Goal: Feedback & Contribution: Contribute content

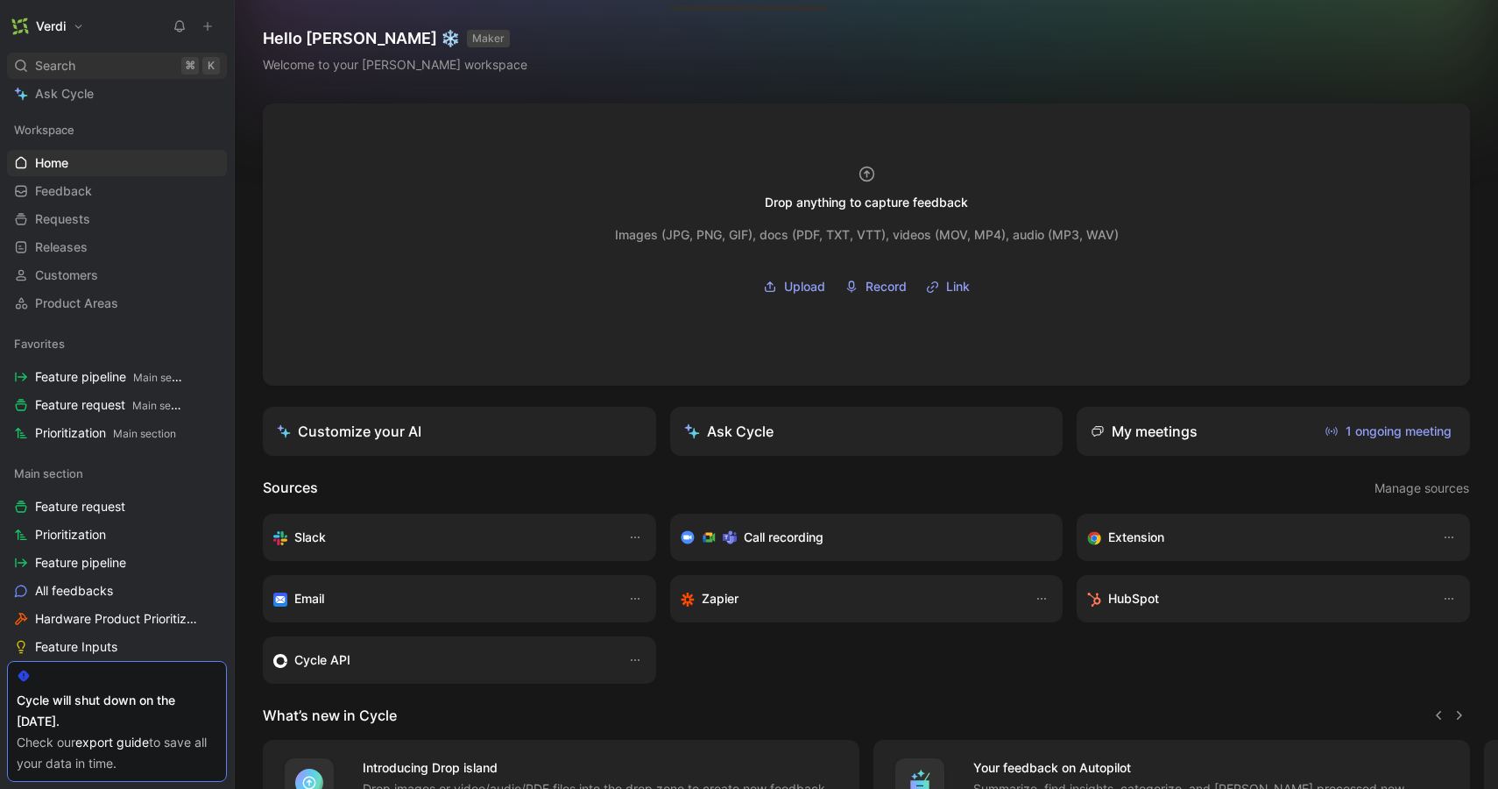
click at [147, 63] on div "Search ⌘ K" at bounding box center [117, 66] width 220 height 26
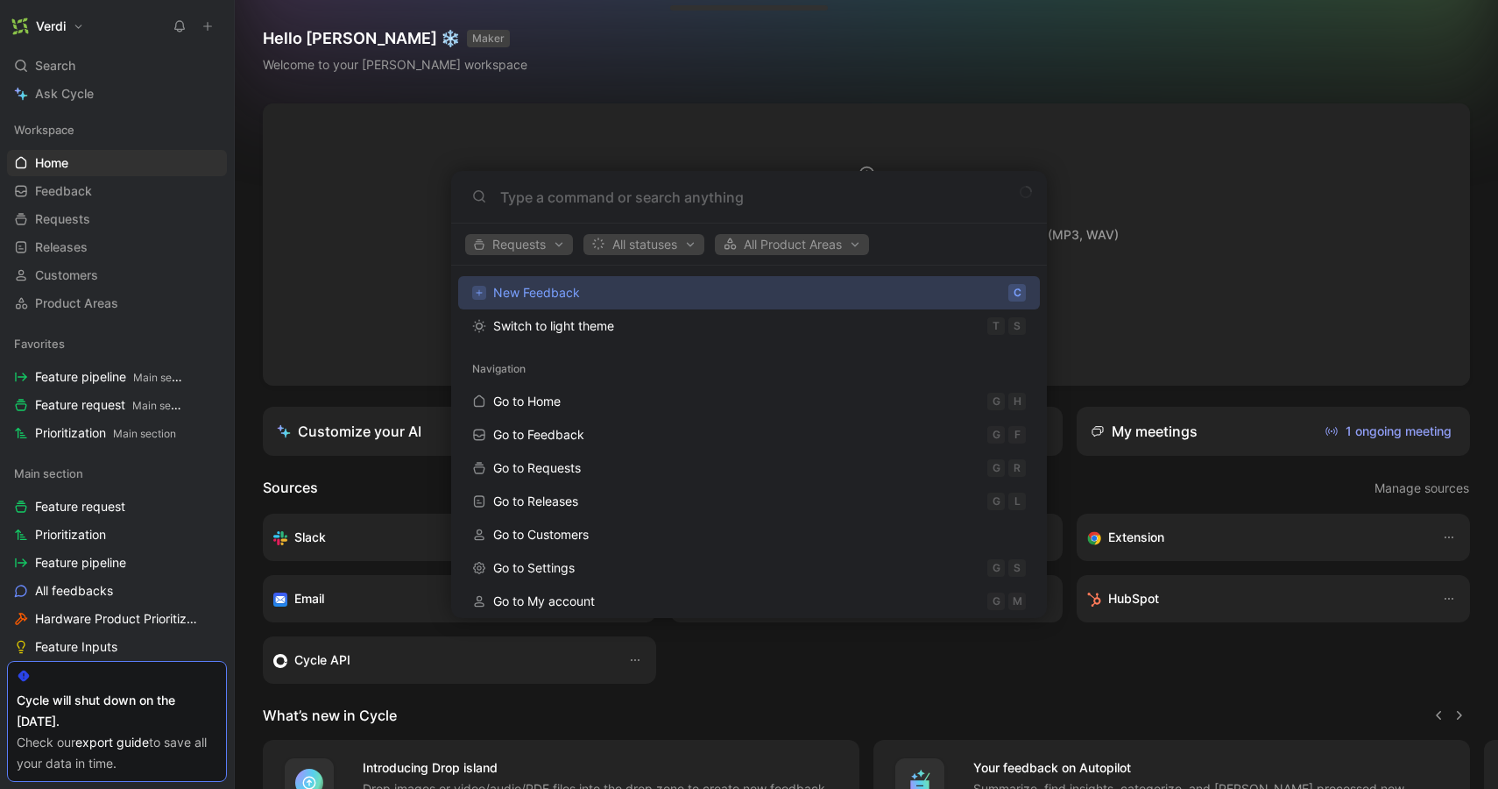
click at [116, 391] on body "Verdi Search ⌘ K Ask Cycle Workspace Home G then H Feedback G then F Requests G…" at bounding box center [749, 394] width 1498 height 789
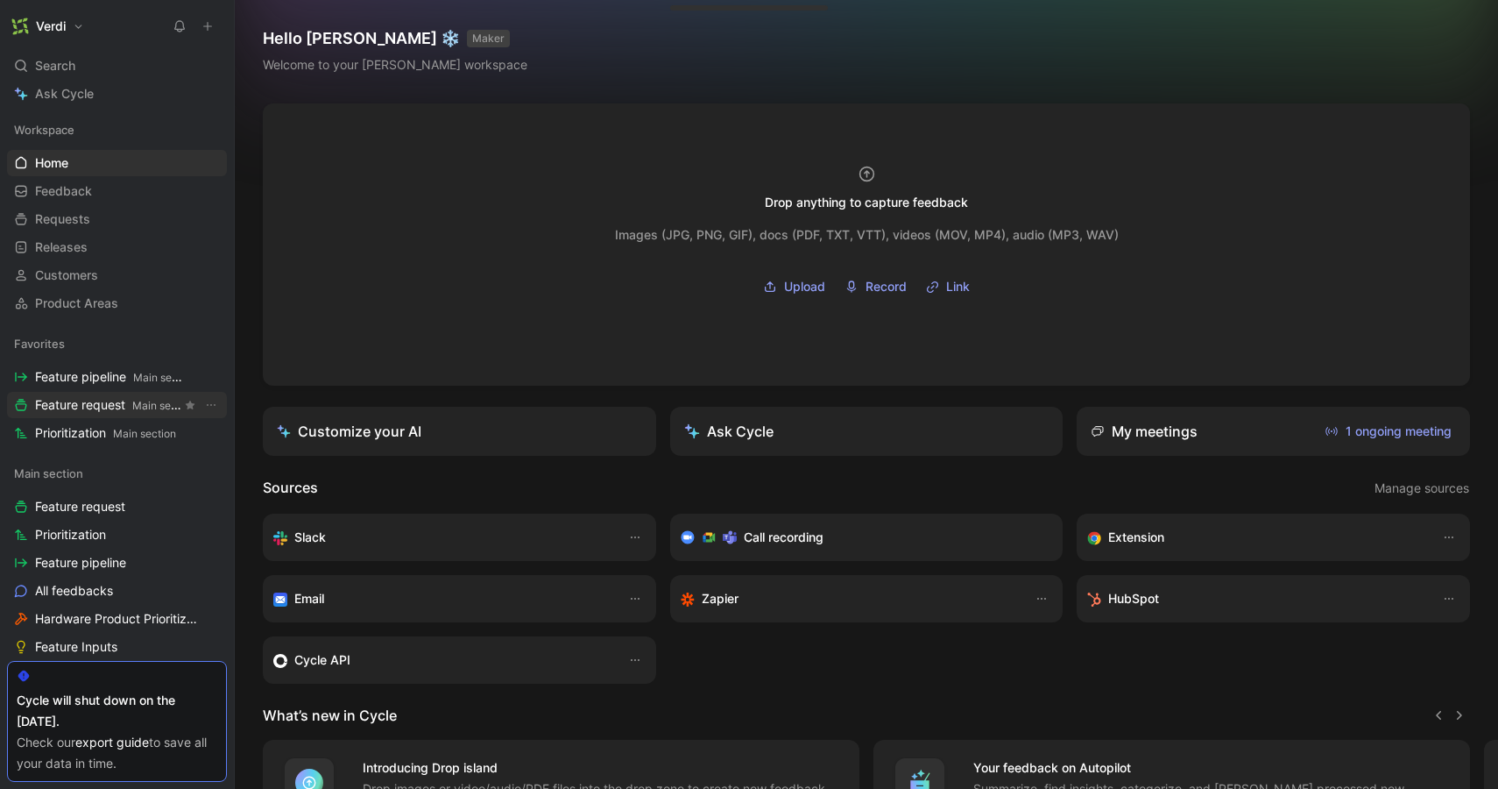
click at [105, 397] on span "Feature request Main section" at bounding box center [108, 405] width 146 height 18
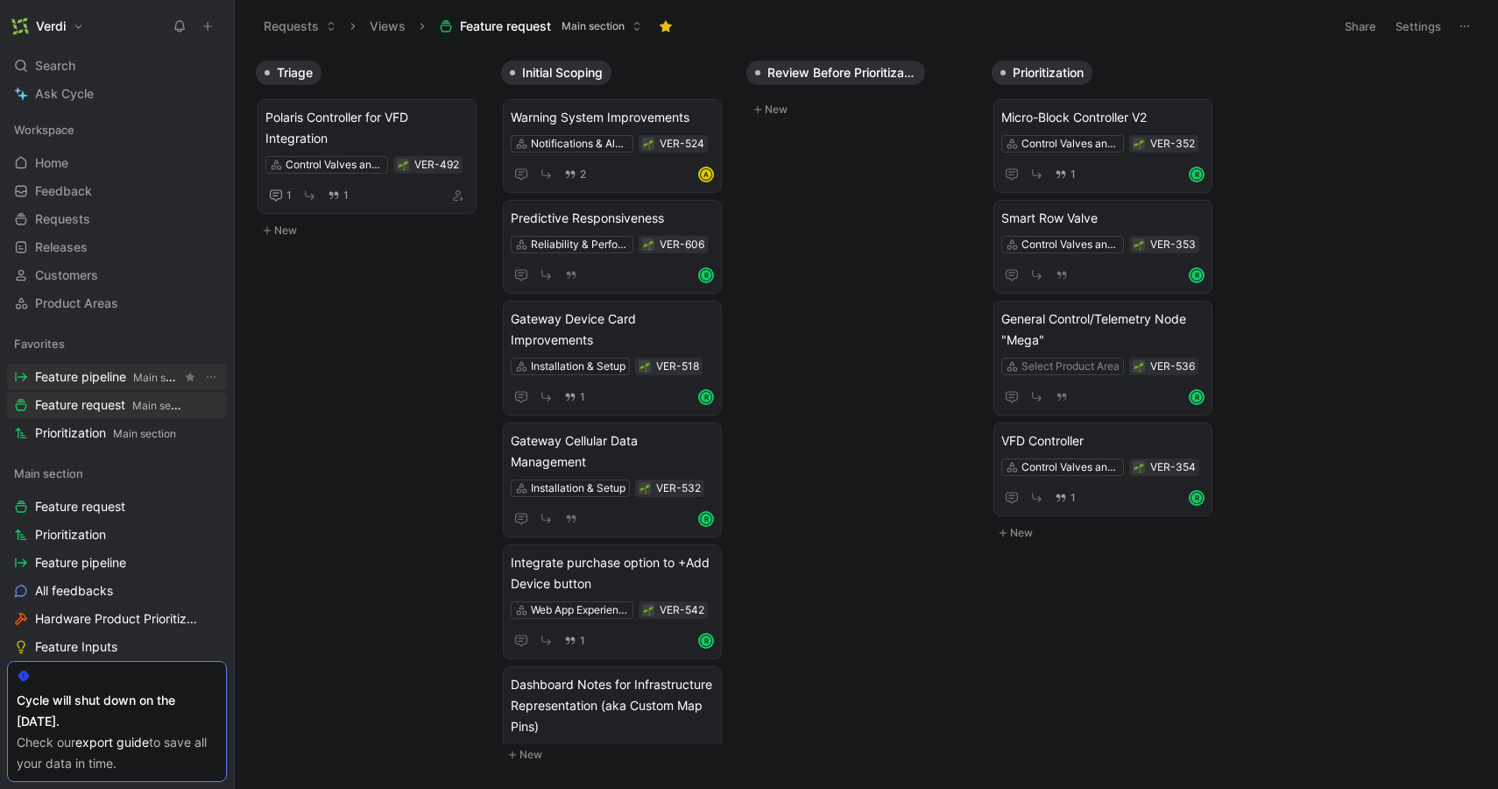
click at [99, 372] on span "Feature pipeline Main section" at bounding box center [108, 377] width 146 height 18
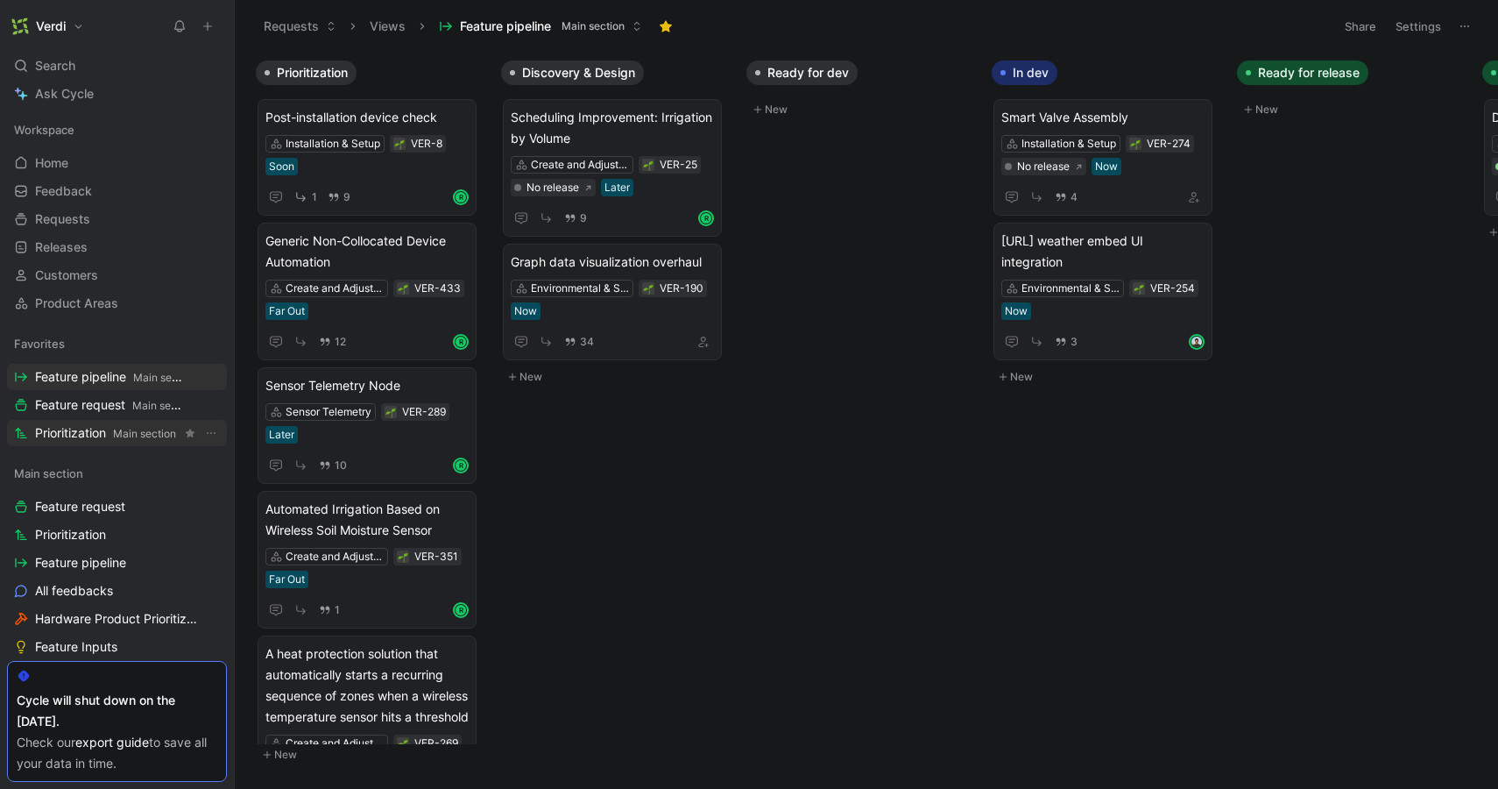
click at [73, 435] on span "Prioritization Main section" at bounding box center [105, 433] width 141 height 18
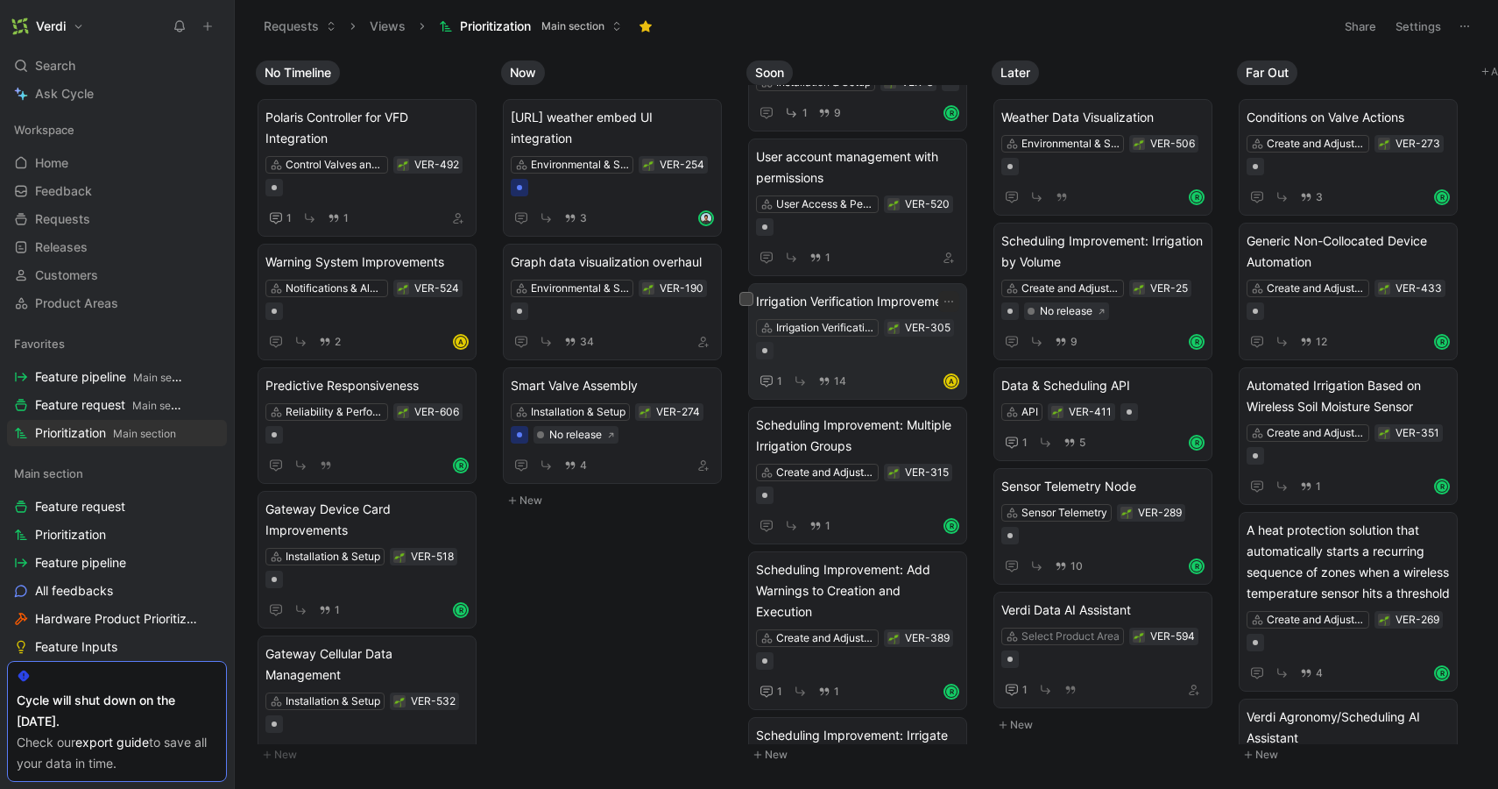
scroll to position [134, 0]
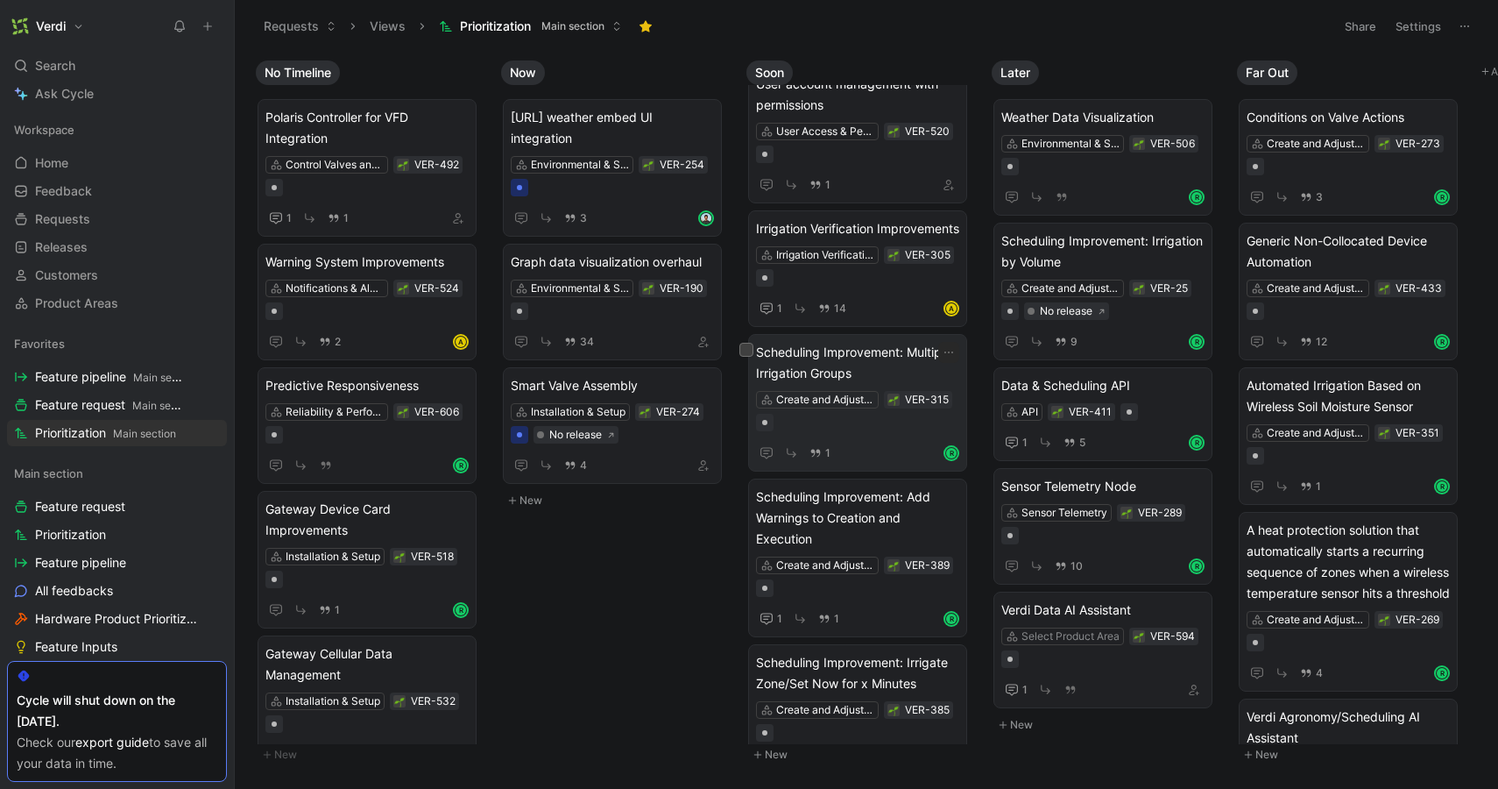
click at [887, 356] on span "Scheduling Improvement: Multiple Irrigation Groups" at bounding box center [857, 363] width 203 height 42
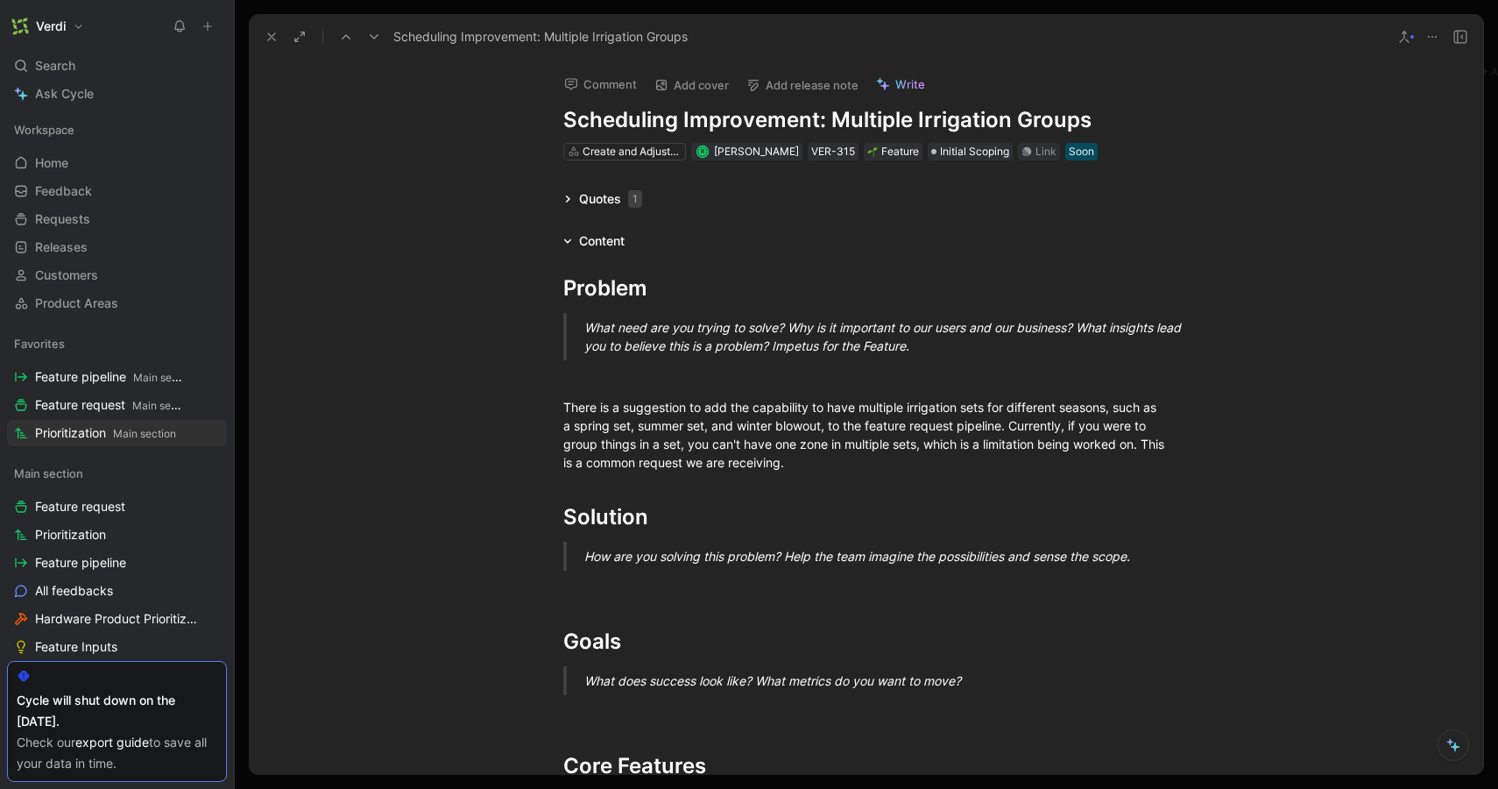
click at [577, 196] on div "Quotes 1" at bounding box center [602, 198] width 93 height 21
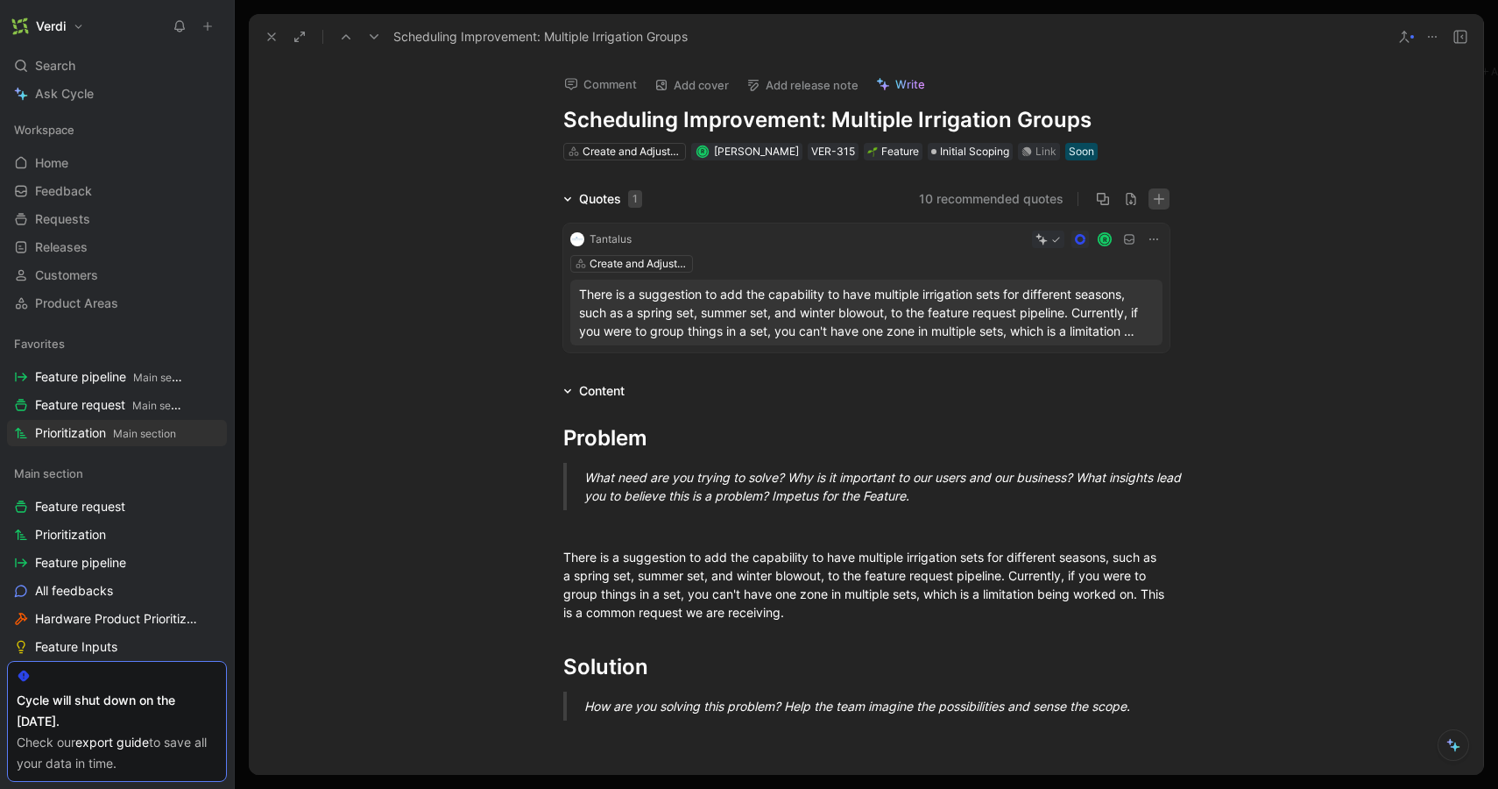
click at [1157, 202] on icon "button" at bounding box center [1159, 199] width 12 height 12
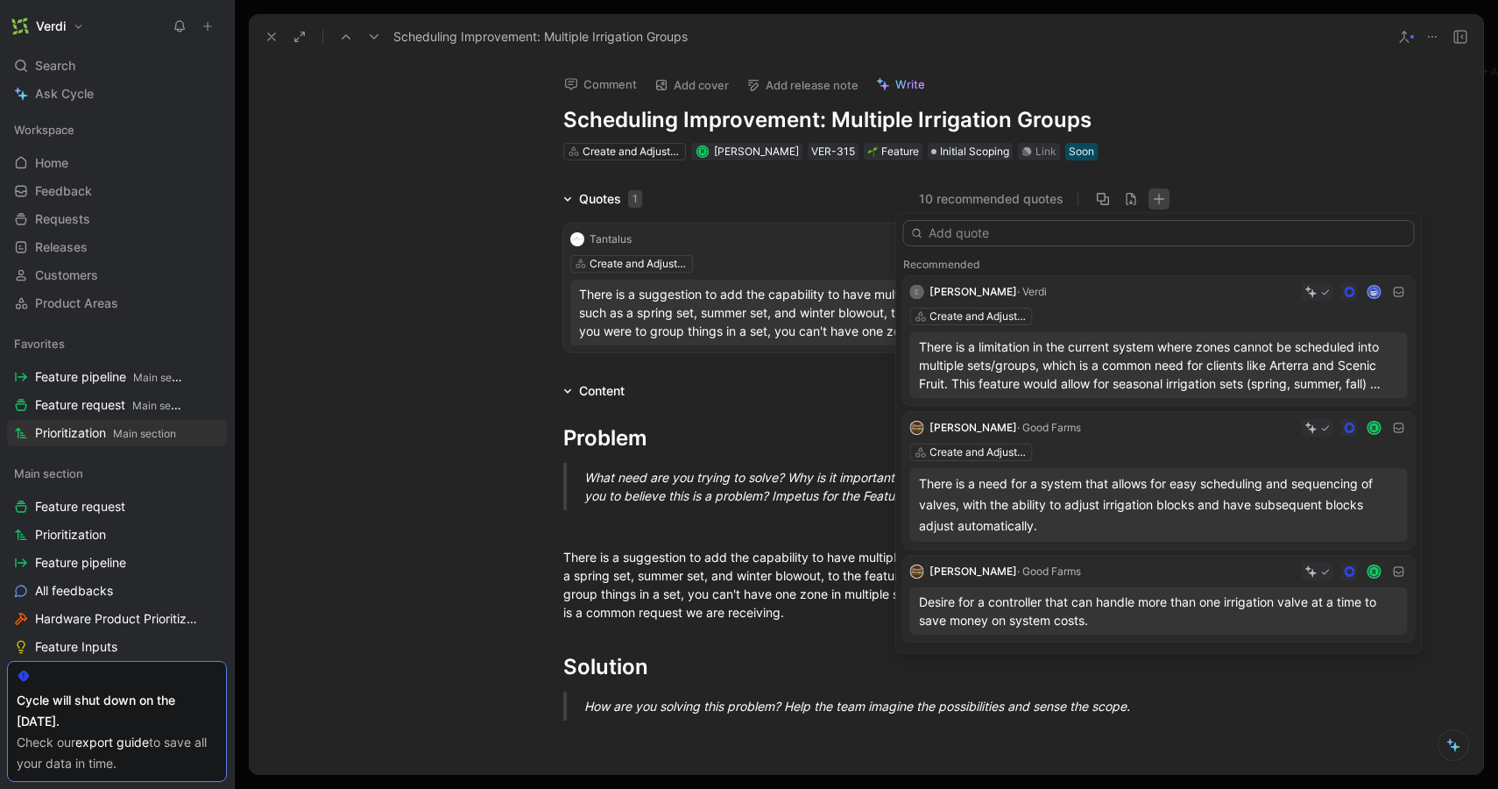
type input "Hi roman Can you make set editor 2.0 a coding priority for 2026 I'm finding it …"
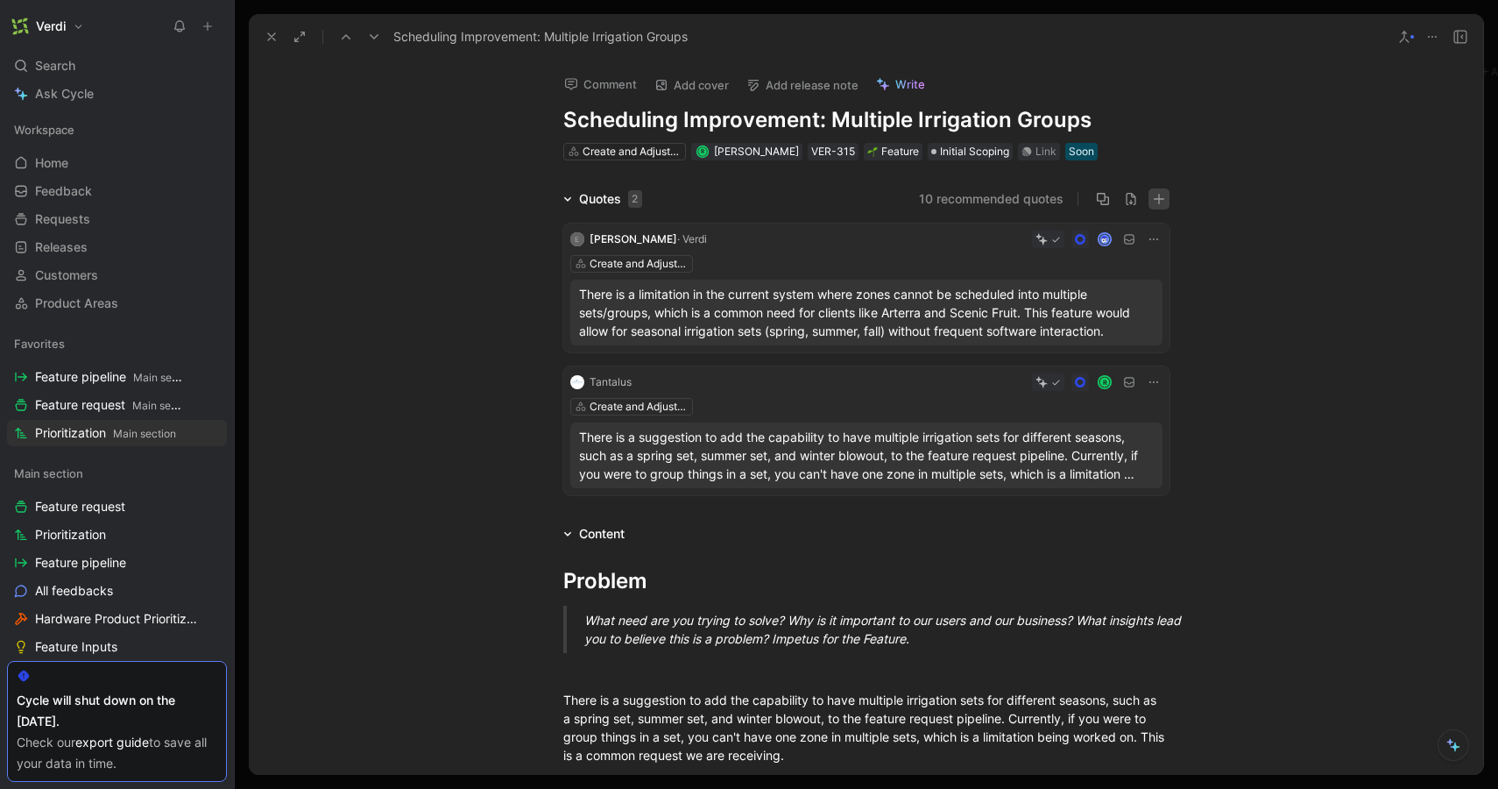
click at [1153, 195] on icon "button" at bounding box center [1159, 199] width 12 height 12
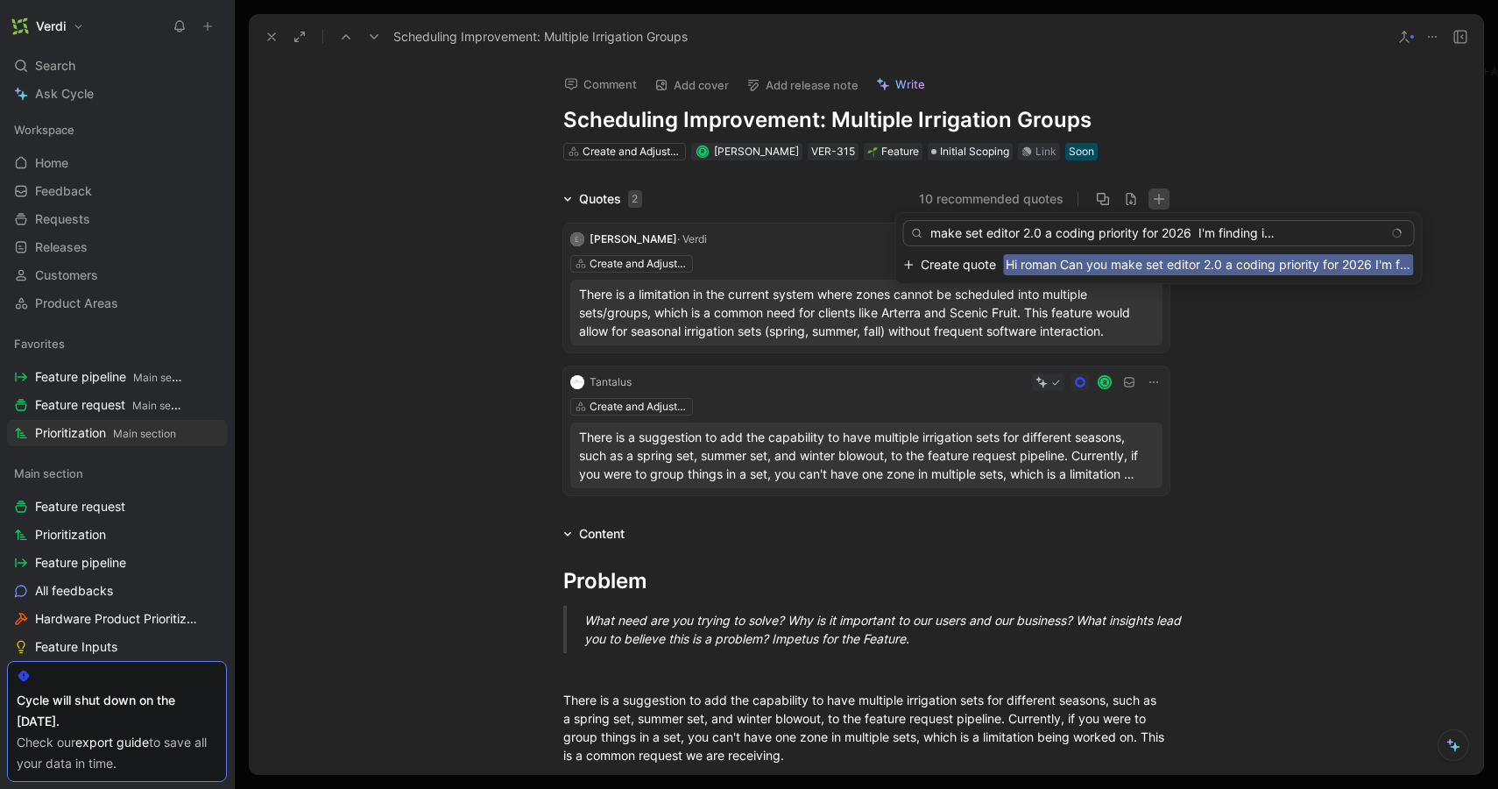
type input "Hi roman Can you make set editor 2.0 a coding priority for 2026 I'm finding it …"
click at [968, 264] on span "Create quote" at bounding box center [958, 264] width 75 height 21
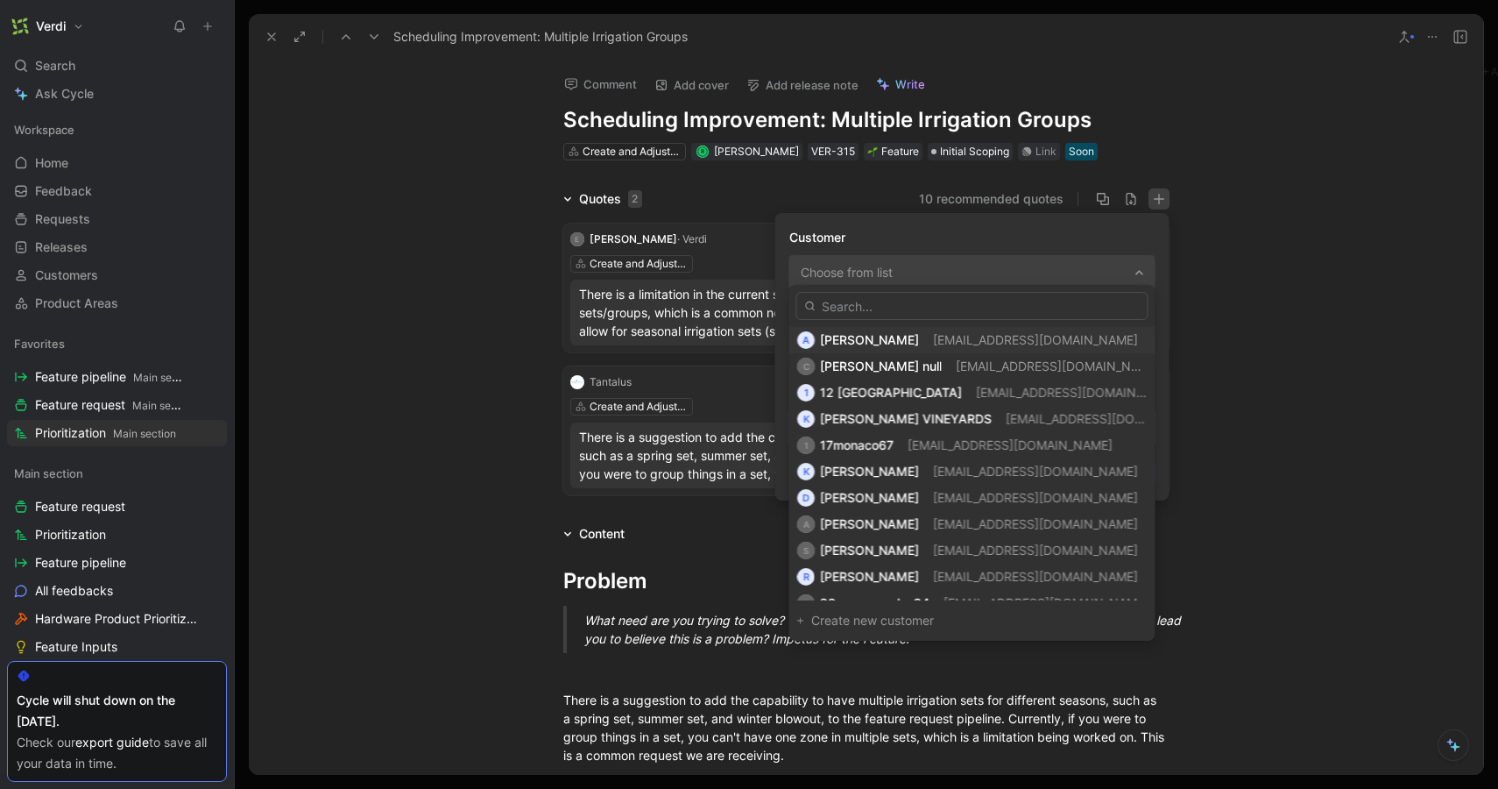
type input "s"
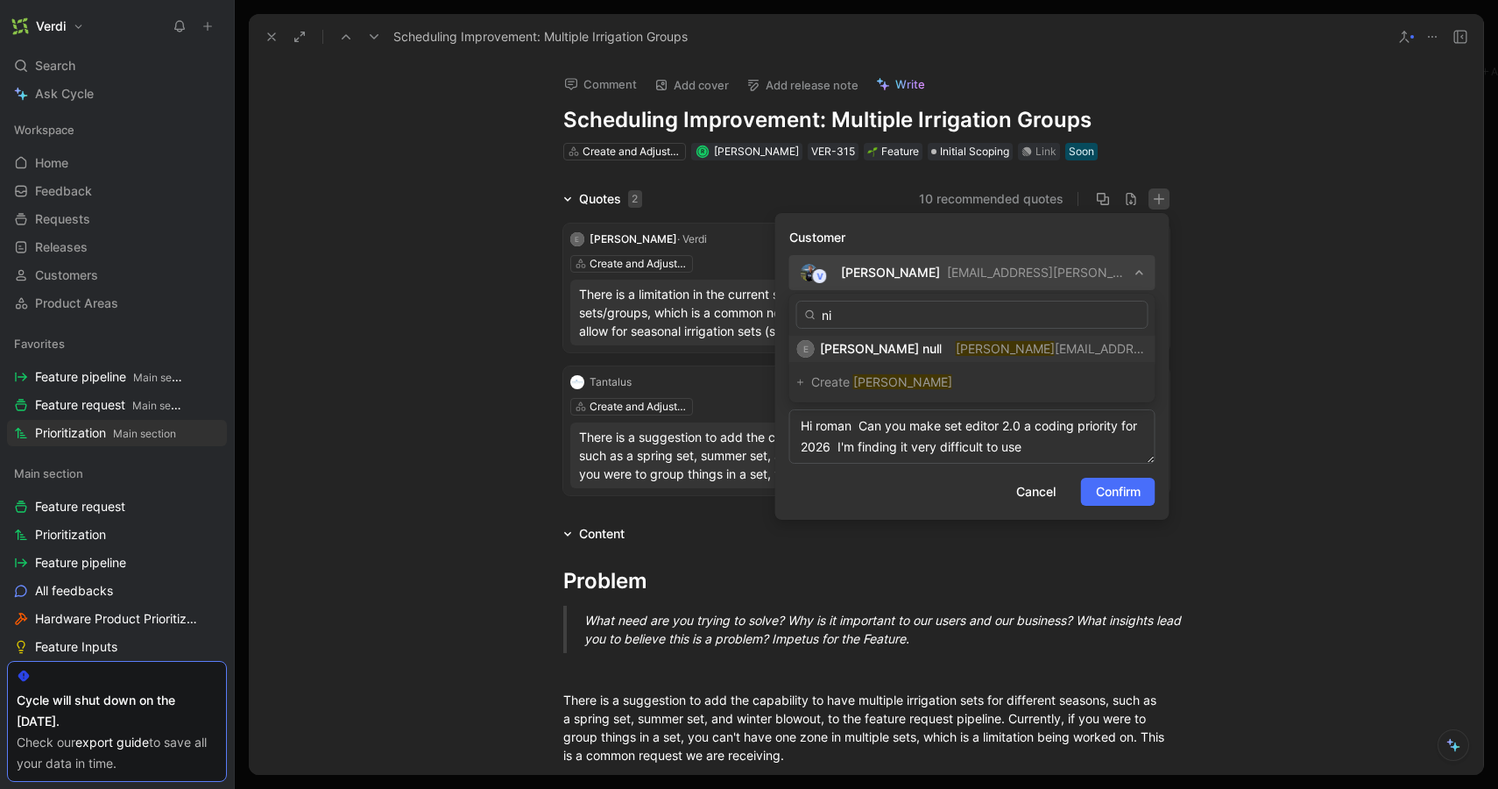
type input "n"
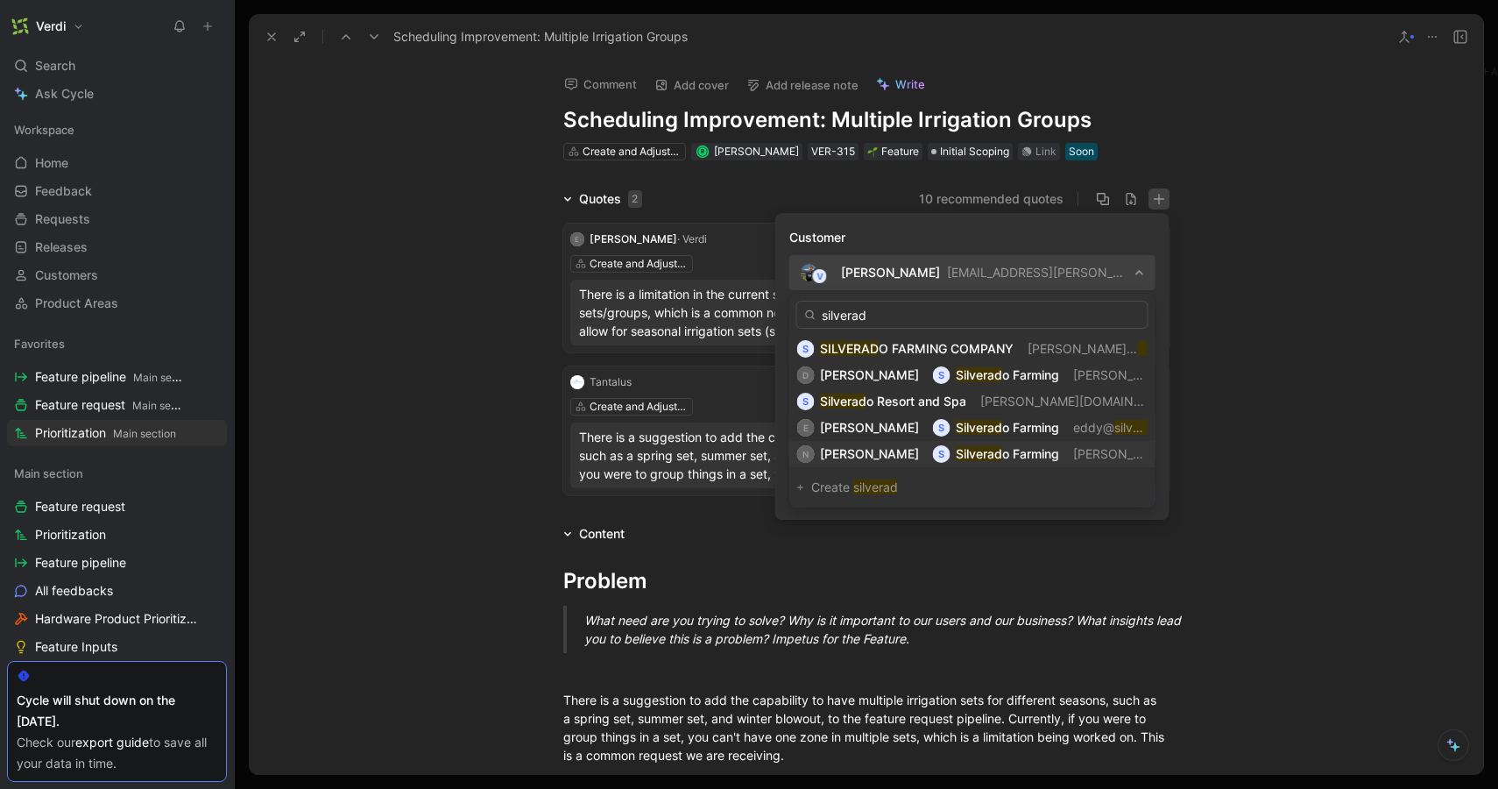
type input "silverad"
click at [967, 459] on mark "Silverad" at bounding box center [979, 453] width 46 height 15
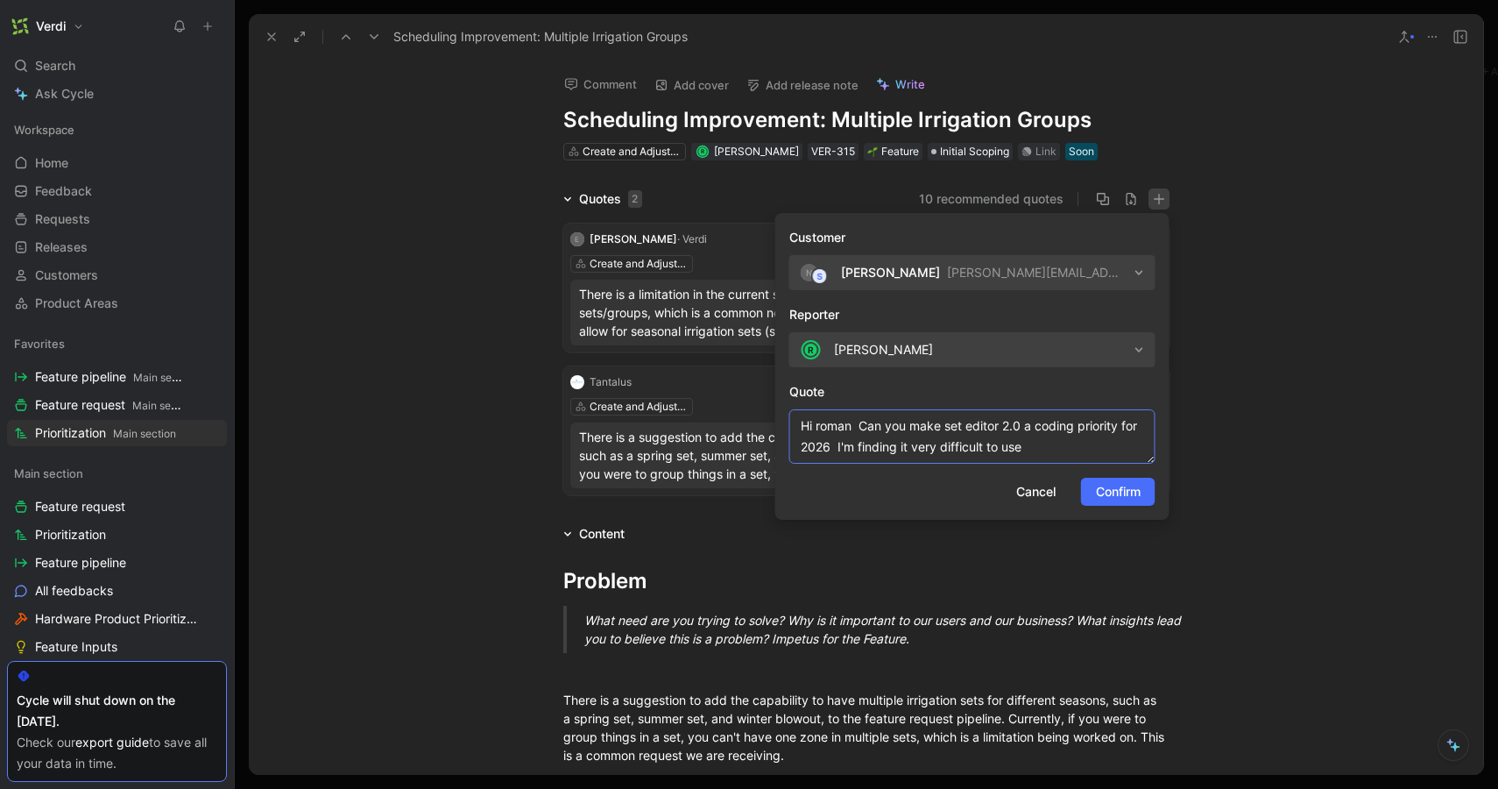
click at [1100, 446] on textarea "Hi roman Can you make set editor 2.0 a coding priority for 2026 I'm finding it …" at bounding box center [973, 436] width 366 height 54
click at [1131, 485] on span "Confirm" at bounding box center [1118, 491] width 45 height 21
